Goal: Find contact information: Find contact information

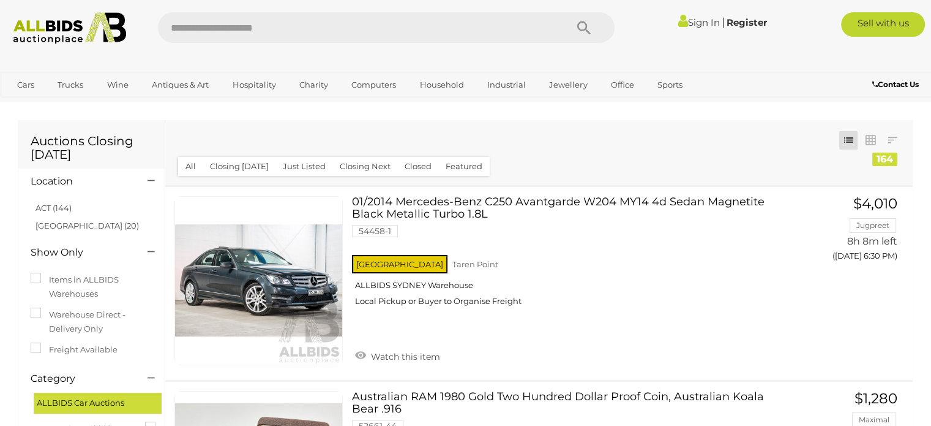
click at [909, 82] on b "Contact Us" at bounding box center [896, 84] width 47 height 9
click at [887, 20] on link "Sell with us" at bounding box center [883, 24] width 84 height 24
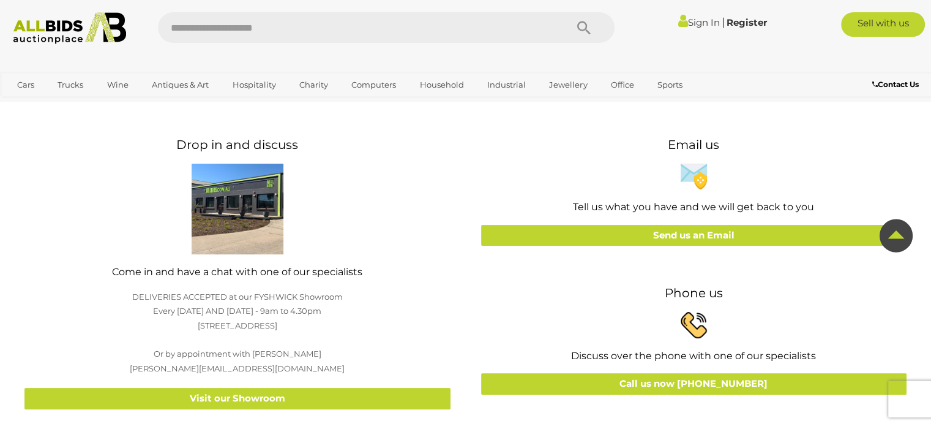
scroll to position [184, 0]
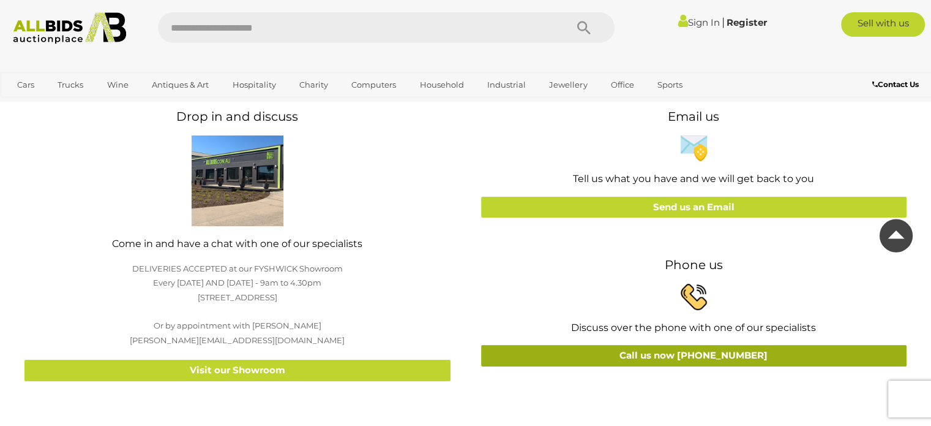
click at [694, 349] on link "Call us now 02 6239 2262" at bounding box center [694, 355] width 426 height 21
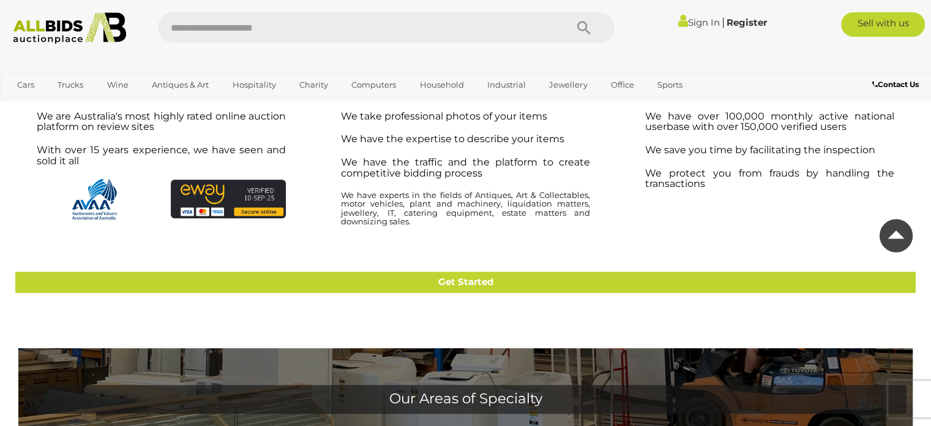
scroll to position [801, 0]
